Goal: Obtain resource: Download file/media

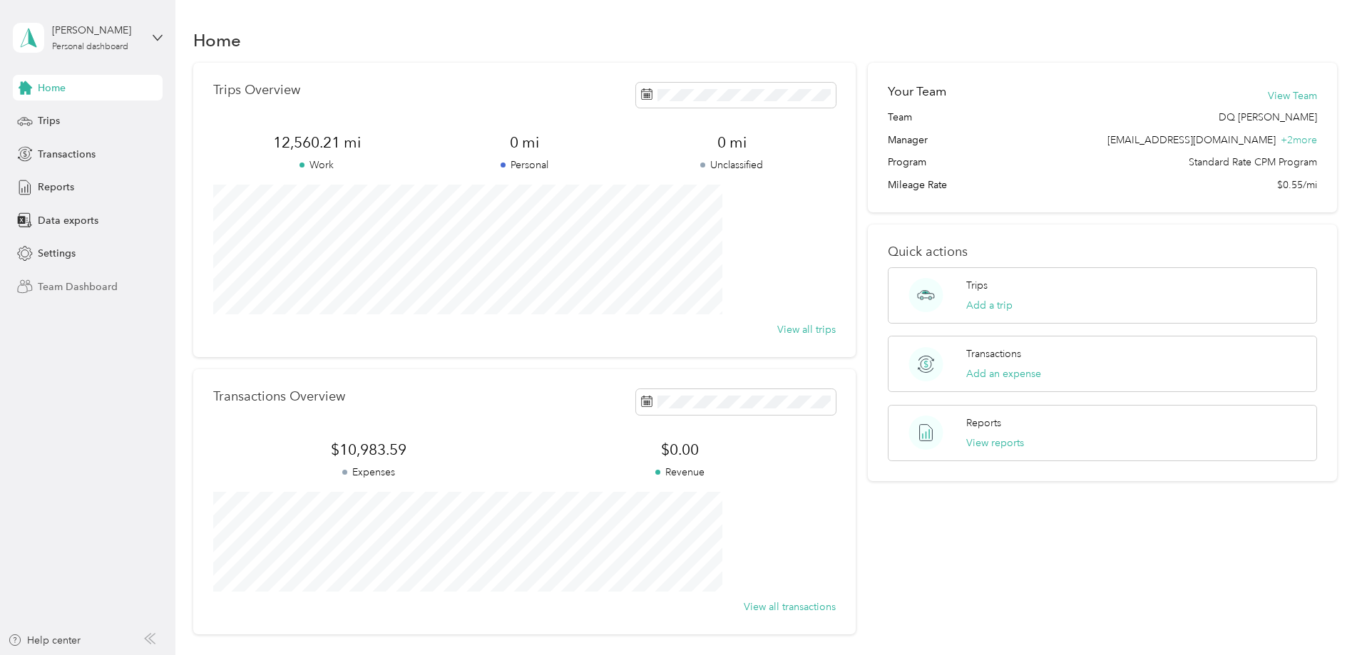
click at [112, 294] on span "Team Dashboard" at bounding box center [78, 287] width 80 height 15
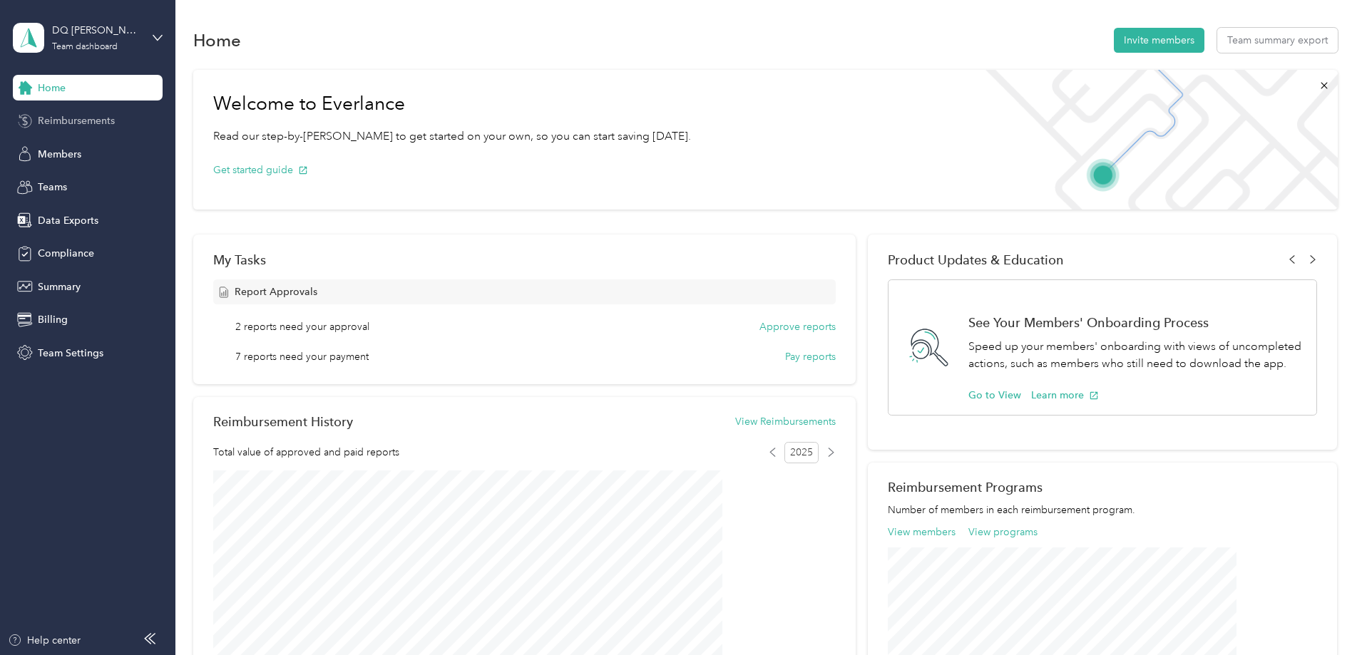
click at [78, 119] on span "Reimbursements" at bounding box center [76, 120] width 77 height 15
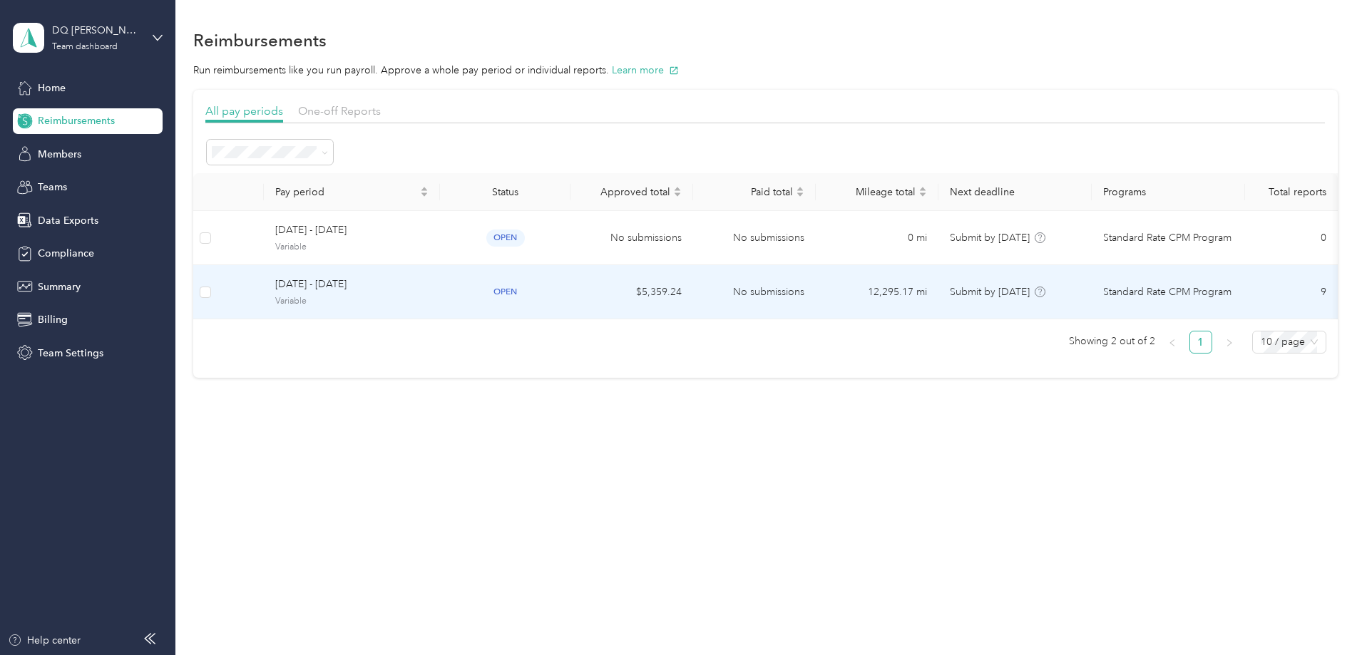
click at [429, 290] on span "[DATE] - [DATE]" at bounding box center [351, 285] width 153 height 16
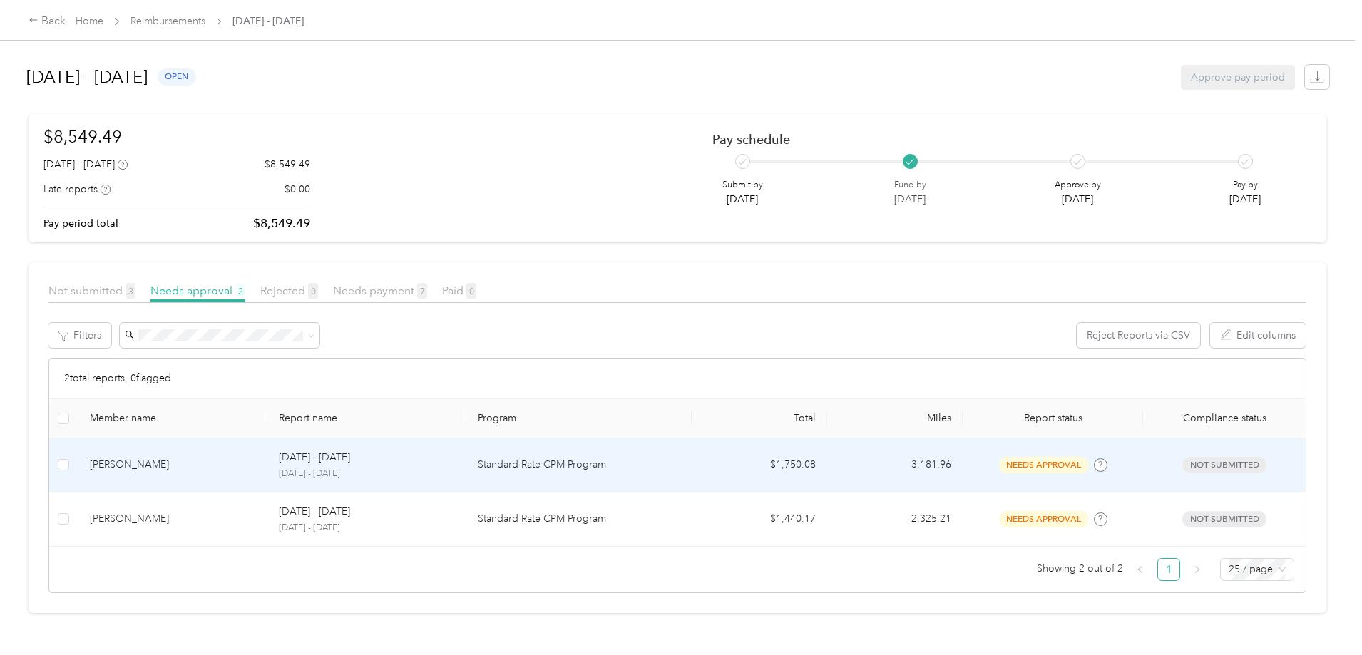
click at [268, 473] on td "[PERSON_NAME]" at bounding box center [173, 466] width 190 height 54
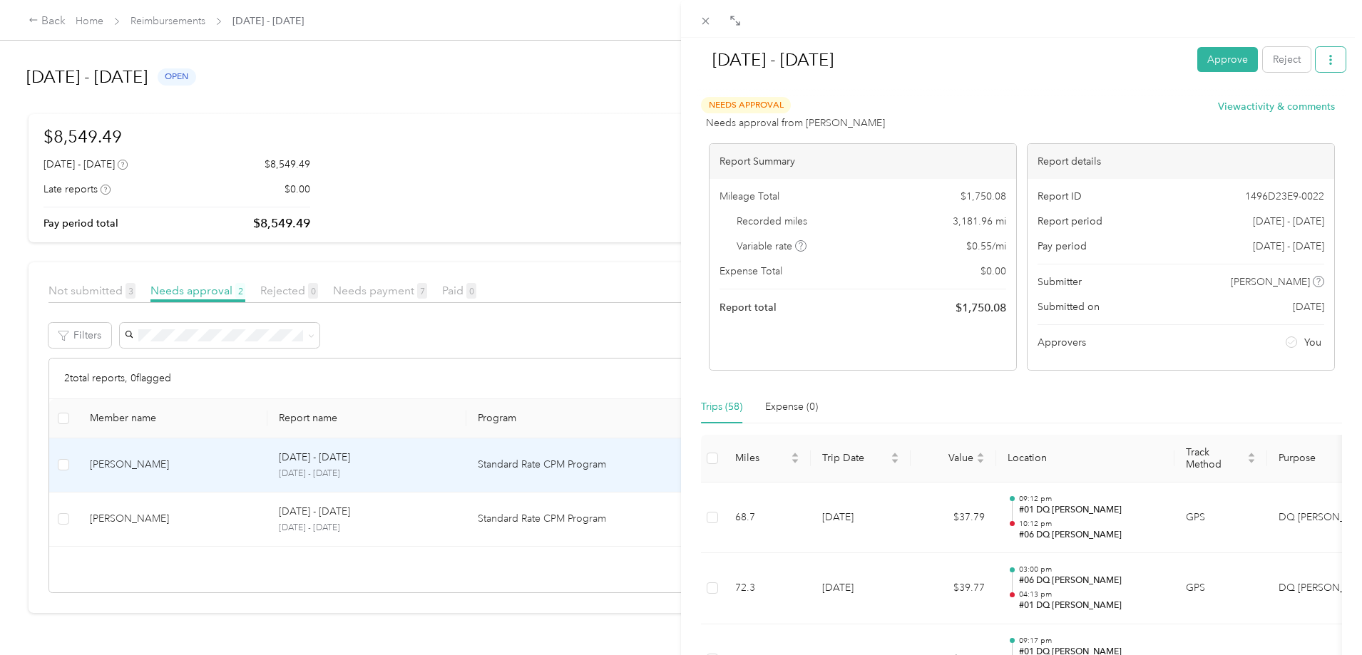
click at [1326, 63] on icon "button" at bounding box center [1331, 60] width 10 height 10
click at [1271, 116] on span "Download" at bounding box center [1279, 112] width 47 height 15
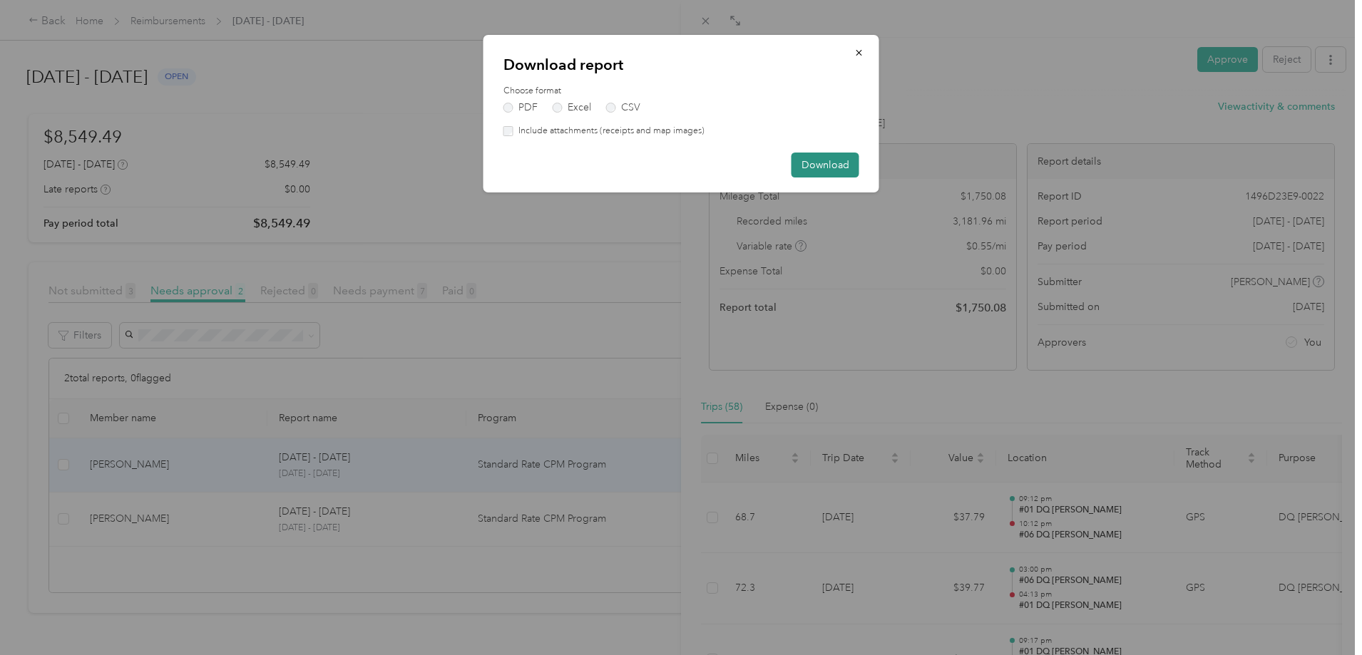
click at [828, 169] on button "Download" at bounding box center [825, 165] width 68 height 25
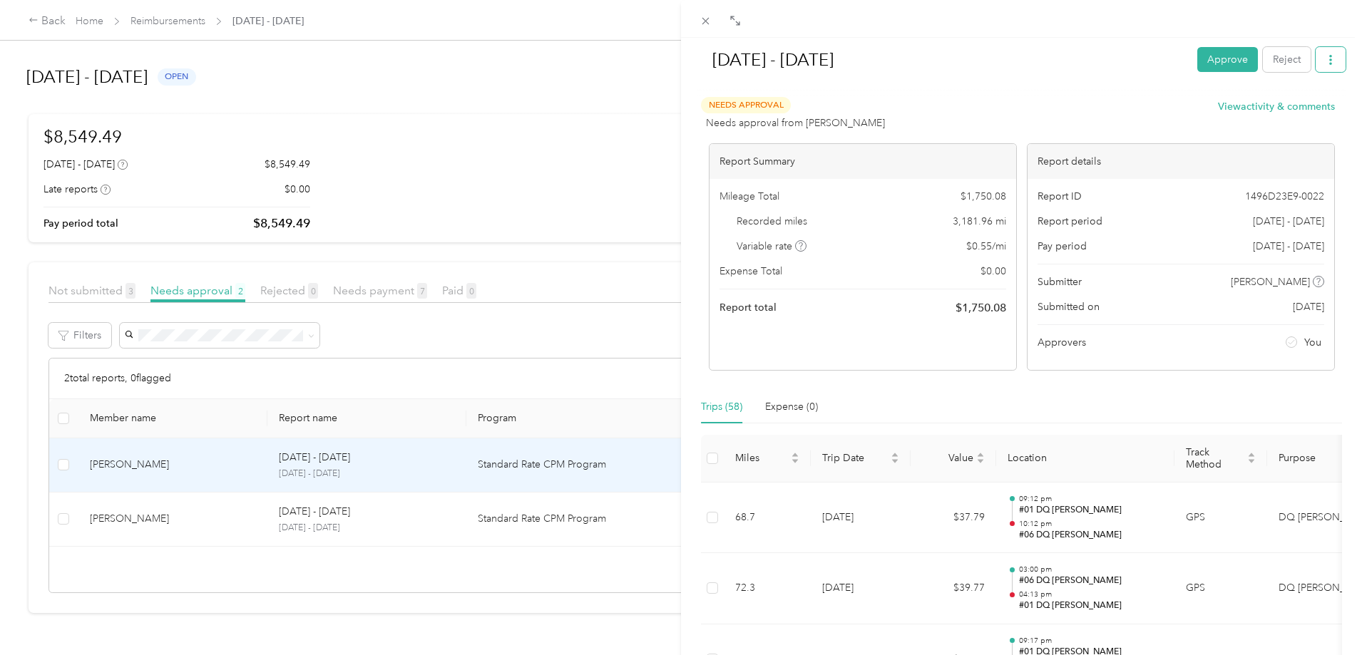
click at [1326, 61] on icon "button" at bounding box center [1331, 60] width 10 height 10
click at [1282, 110] on span "Download" at bounding box center [1279, 112] width 47 height 15
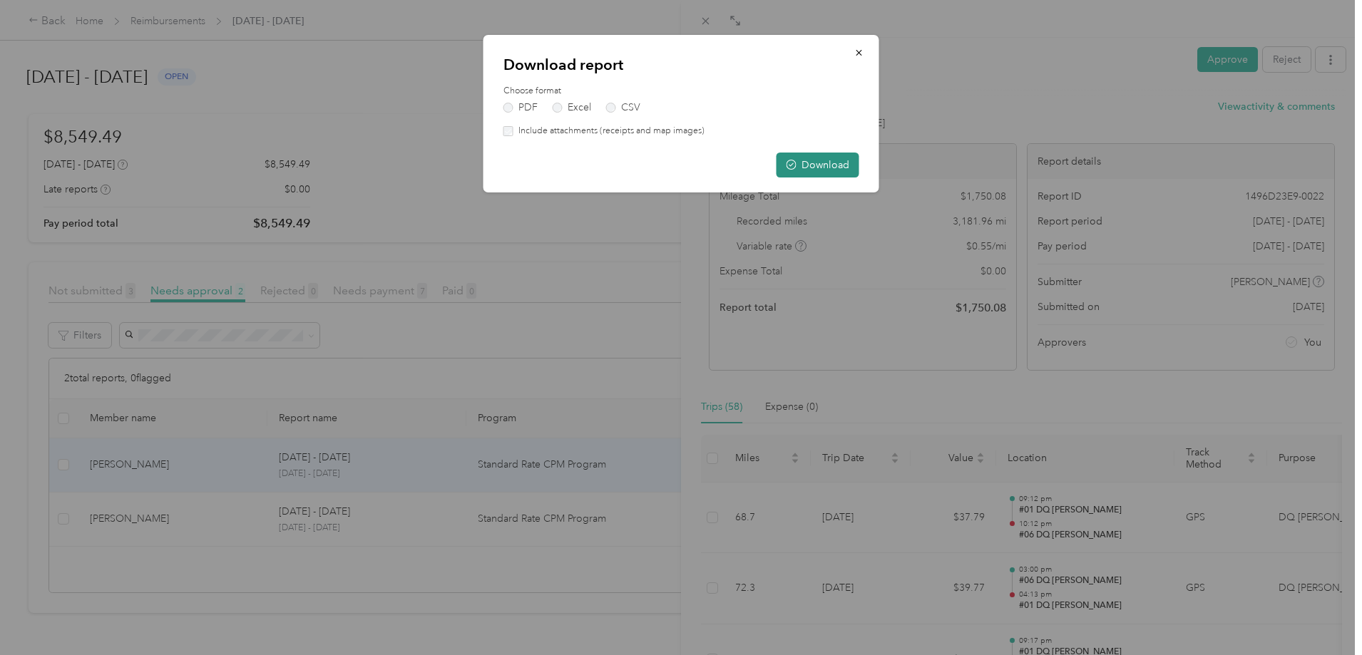
click at [833, 170] on button "Download" at bounding box center [817, 165] width 83 height 25
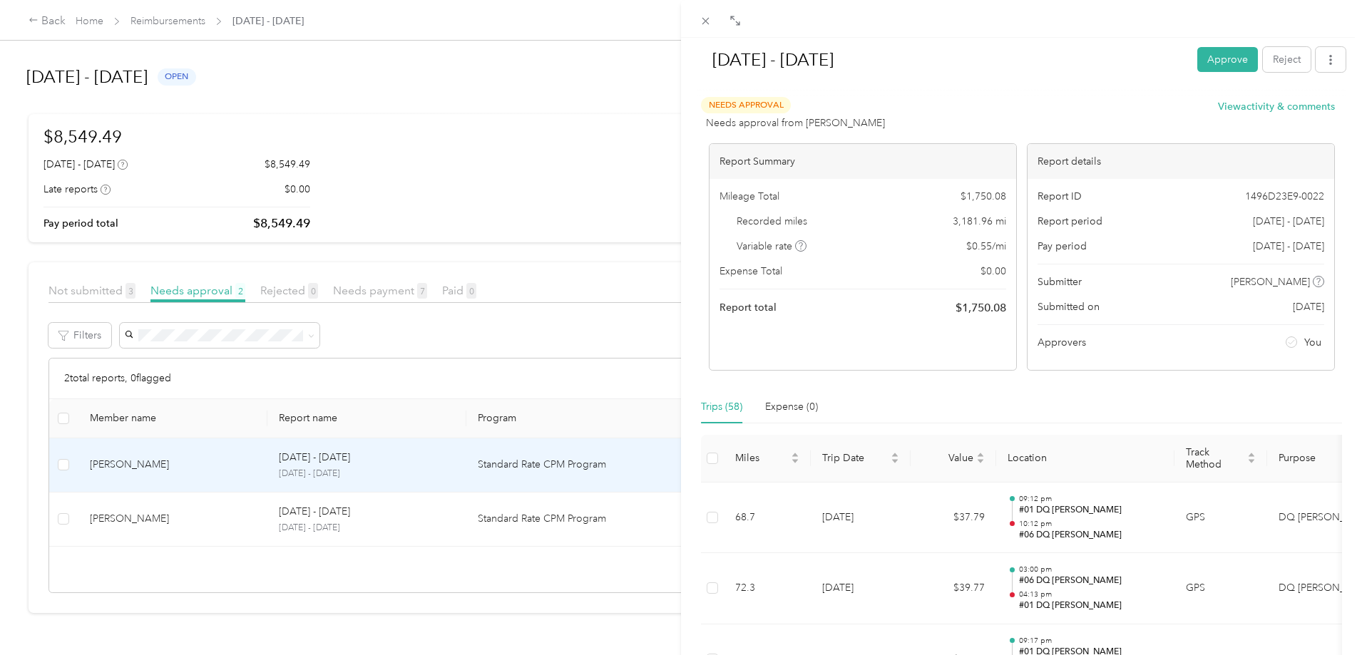
click at [289, 524] on div "[DATE] - [DATE] Approve Reject Needs Approval Needs approval from [PERSON_NAME]…" at bounding box center [681, 327] width 1362 height 655
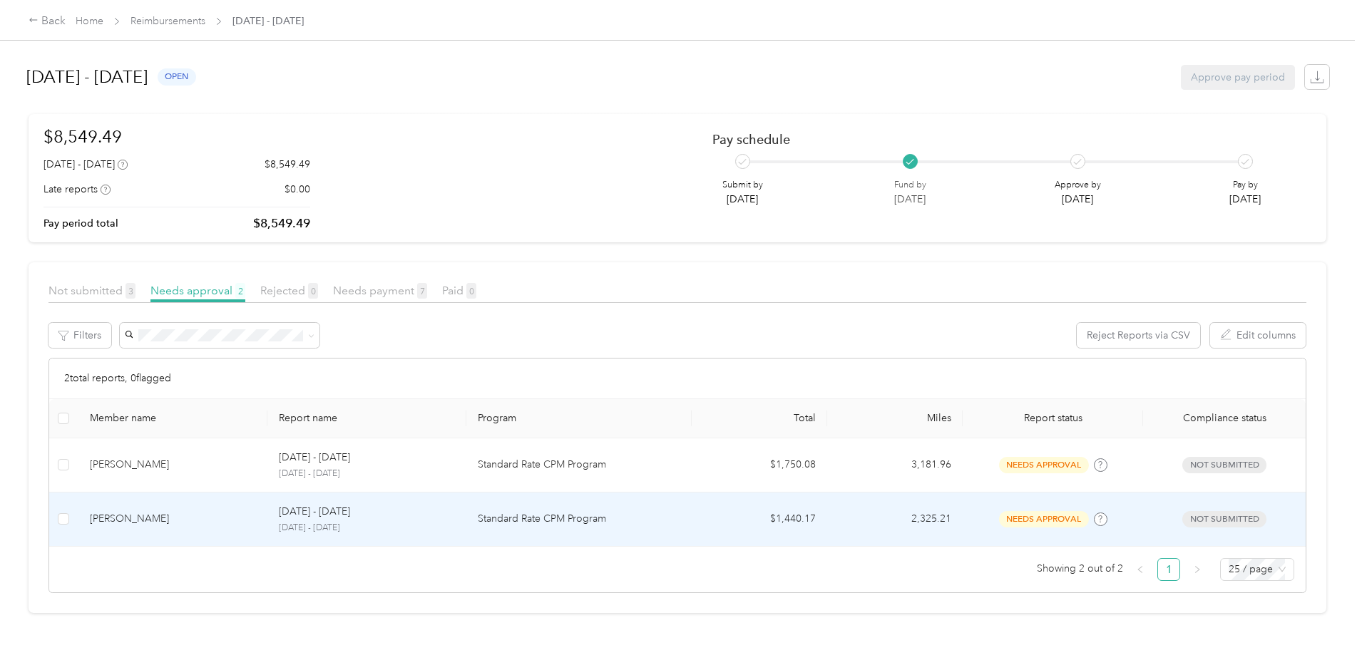
click at [443, 523] on p "[DATE] - [DATE]" at bounding box center [366, 528] width 175 height 13
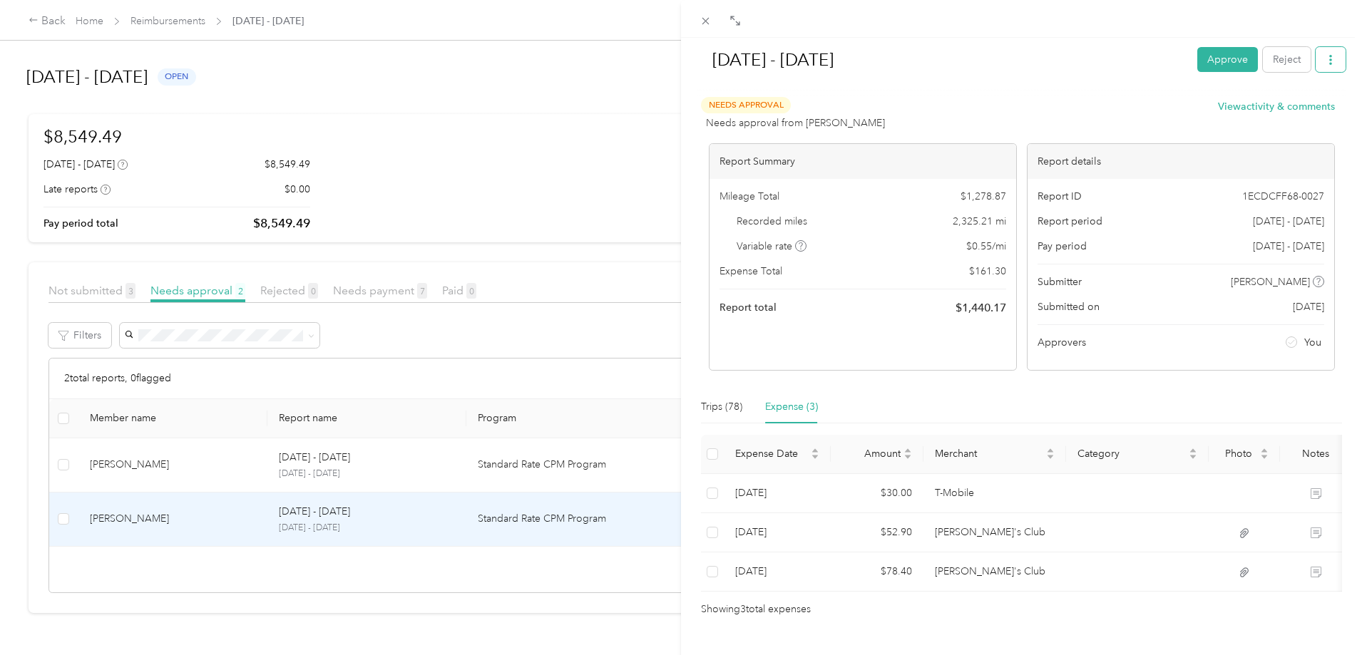
click at [1326, 61] on icon "button" at bounding box center [1331, 60] width 10 height 10
click at [1289, 115] on span "Download" at bounding box center [1279, 112] width 47 height 15
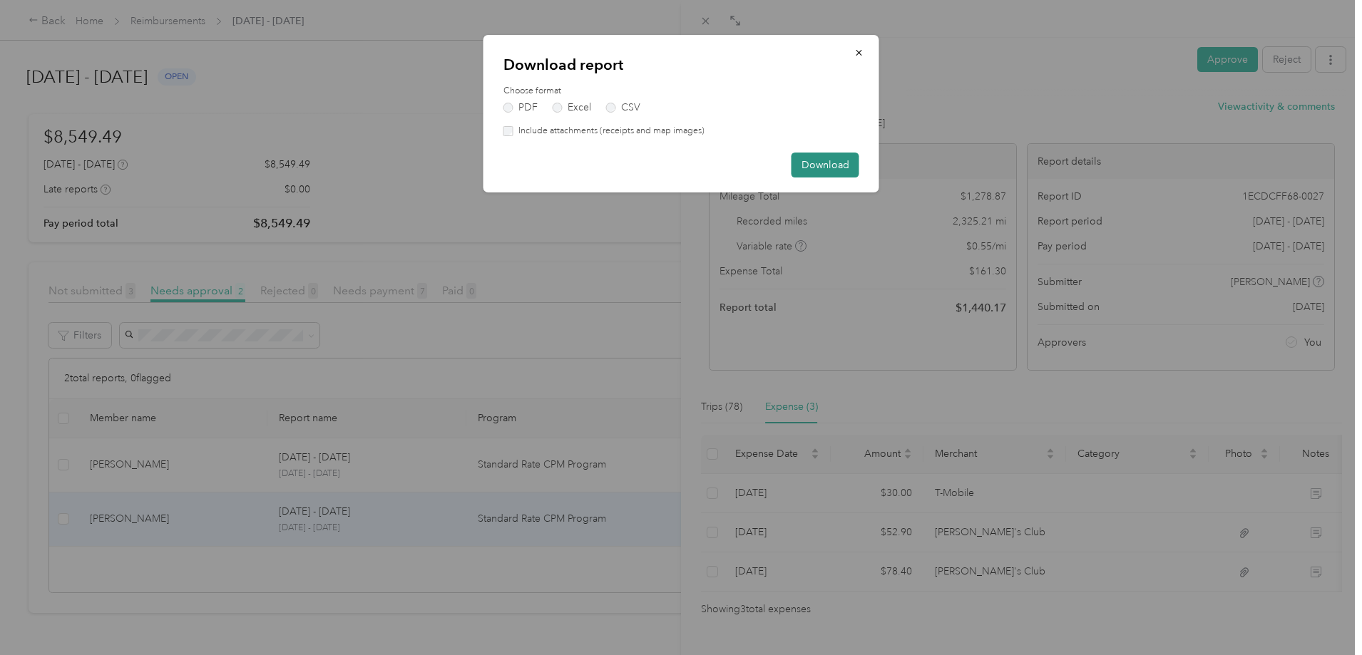
click at [840, 169] on button "Download" at bounding box center [825, 165] width 68 height 25
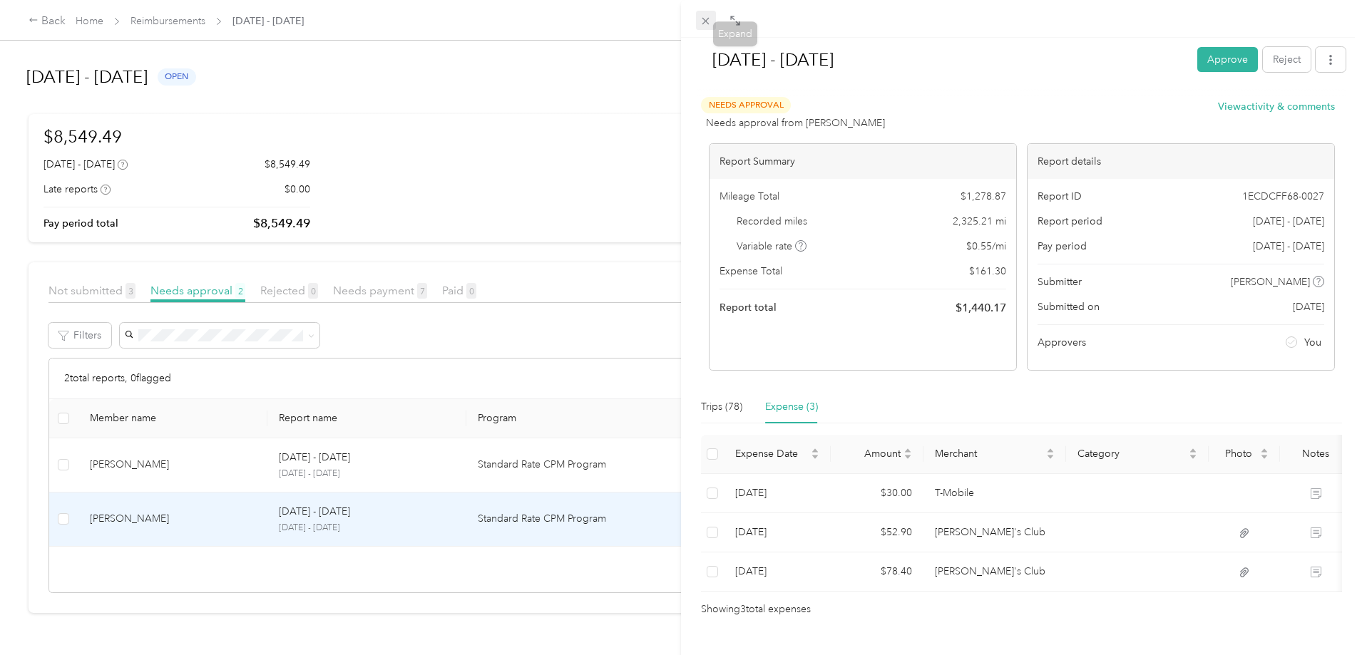
click at [697, 24] on span at bounding box center [706, 21] width 20 height 20
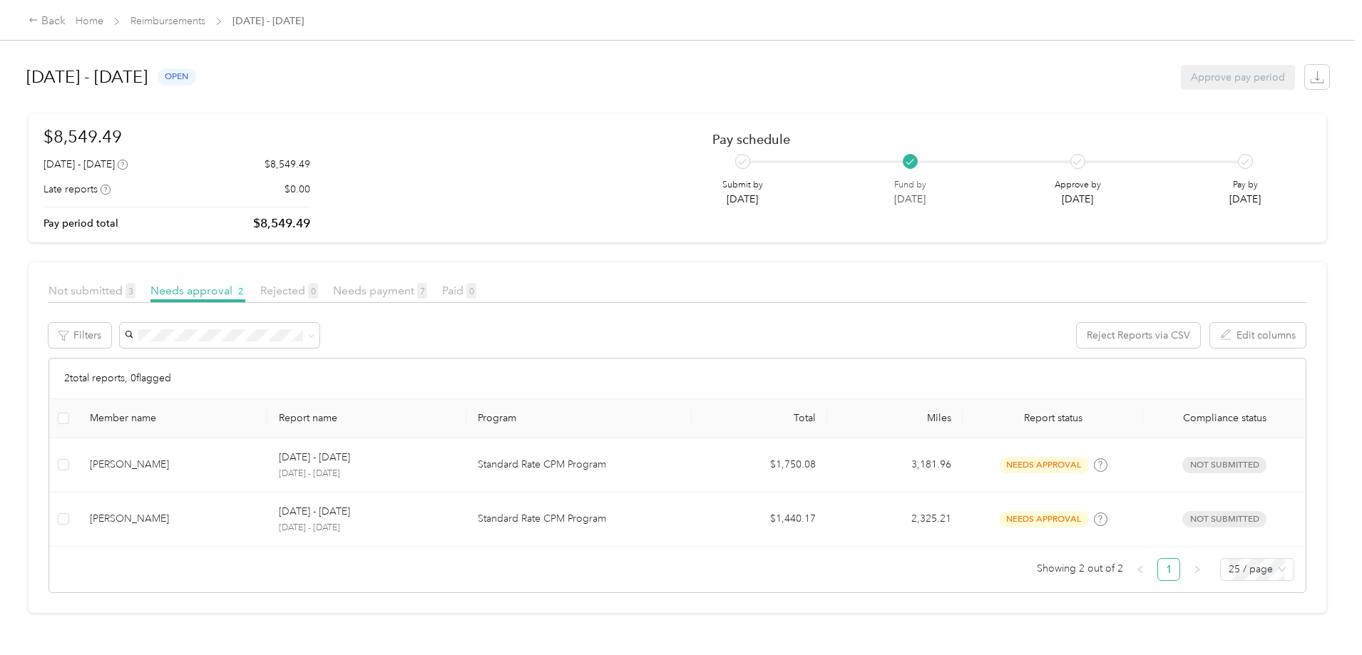
click at [103, 236] on div "Back Home Reimbursements [DATE] - [DATE] [DATE] - [DATE] open Approve pay perio…" at bounding box center [677, 327] width 1355 height 655
